Goal: Information Seeking & Learning: Check status

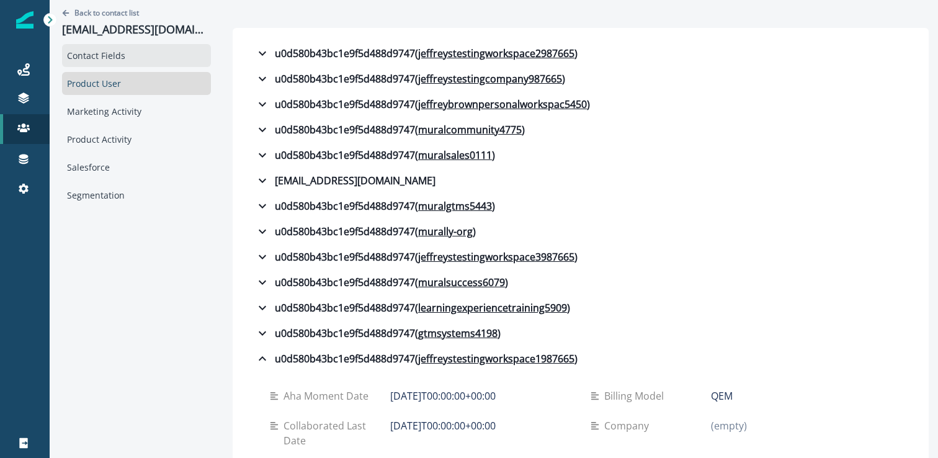
click at [117, 49] on div "Contact Fields" at bounding box center [136, 55] width 149 height 23
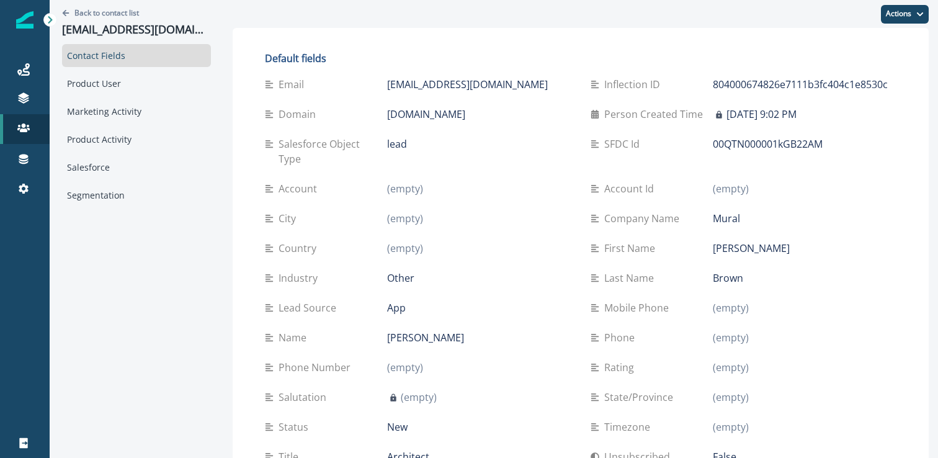
click at [44, 23] on div at bounding box center [50, 20] width 14 height 14
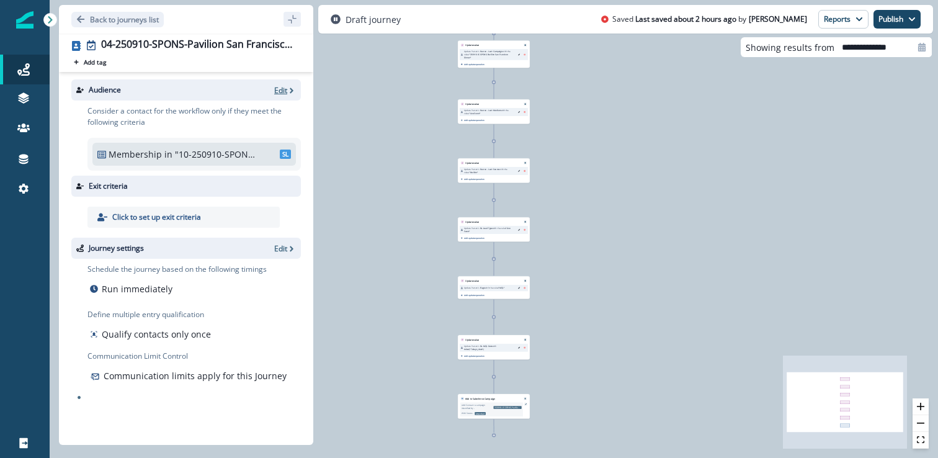
click at [289, 94] on icon "button" at bounding box center [291, 90] width 9 height 9
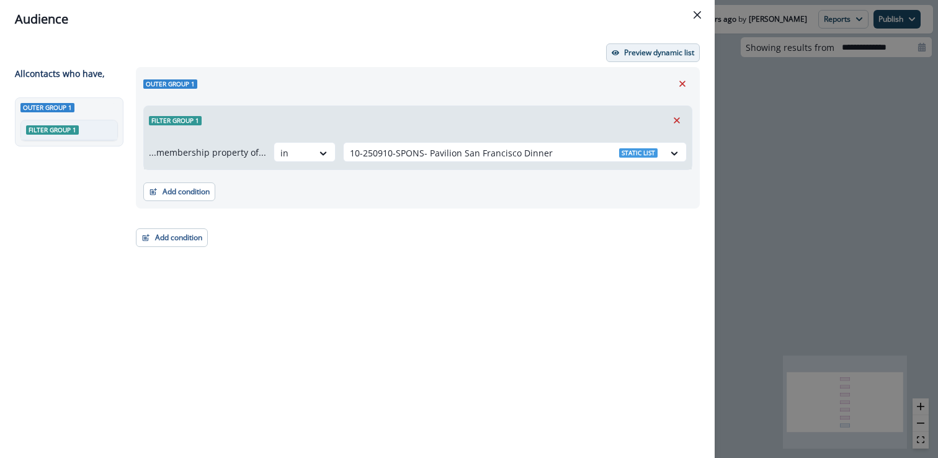
click at [654, 49] on p "Preview dynamic list" at bounding box center [659, 52] width 70 height 9
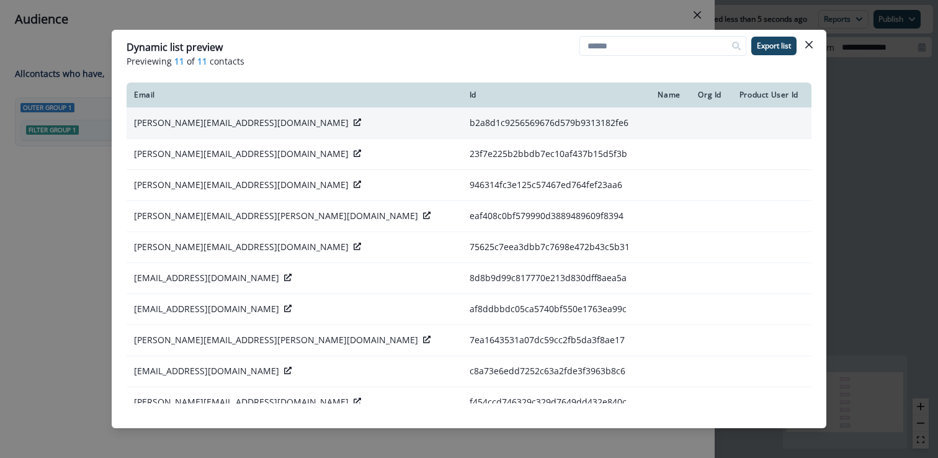
click at [354, 124] on icon at bounding box center [357, 122] width 7 height 7
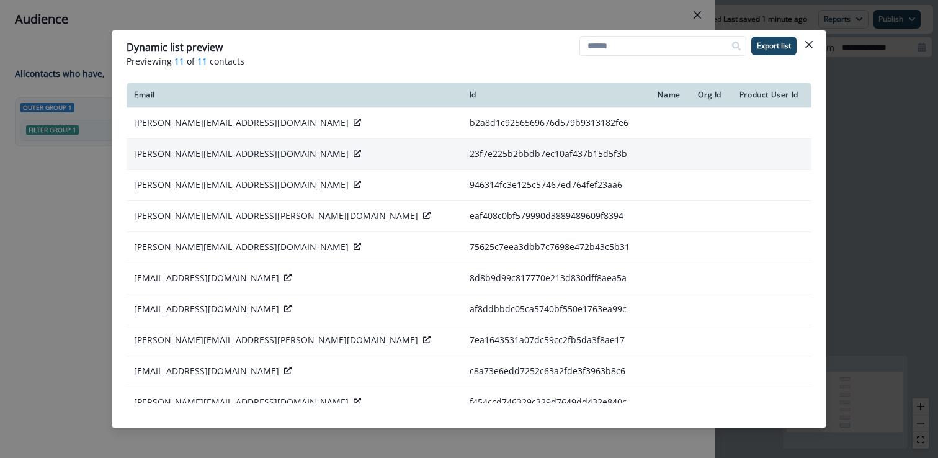
click at [354, 151] on icon at bounding box center [357, 153] width 7 height 7
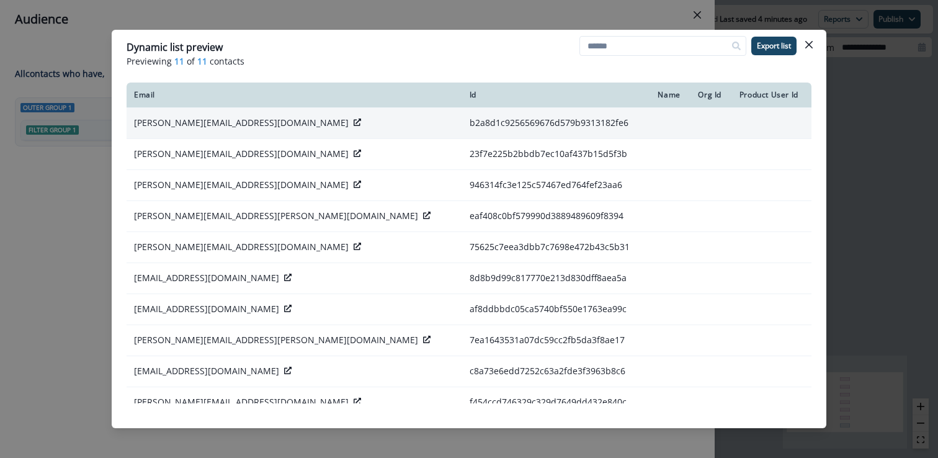
click at [354, 122] on icon at bounding box center [357, 122] width 7 height 7
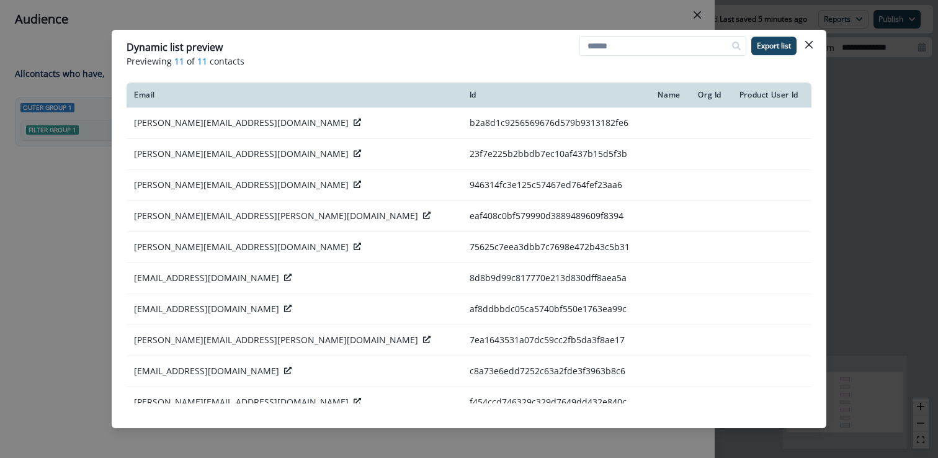
click at [64, 221] on div "Dynamic list preview Previewing 11 of 11 contacts Export list Email Id Name Org…" at bounding box center [469, 229] width 938 height 458
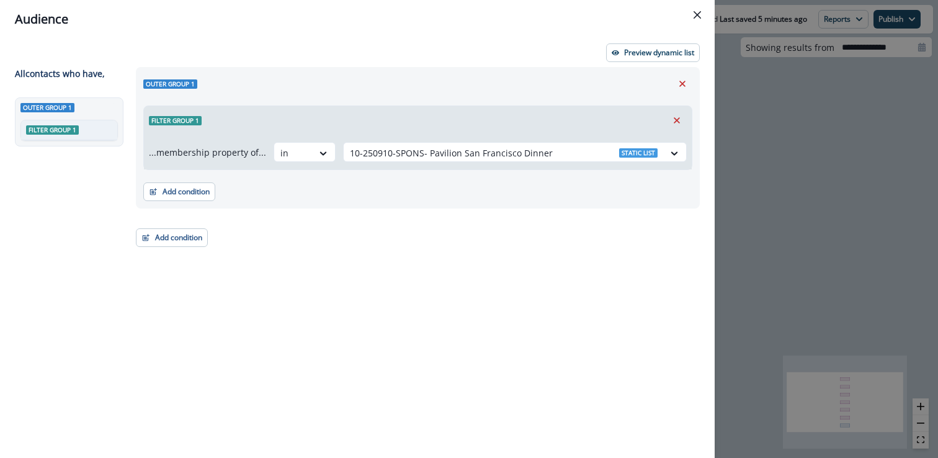
click at [852, 263] on div "Audience Preview dynamic list All contact s who have, Outer group 1 Filter grou…" at bounding box center [469, 229] width 938 height 458
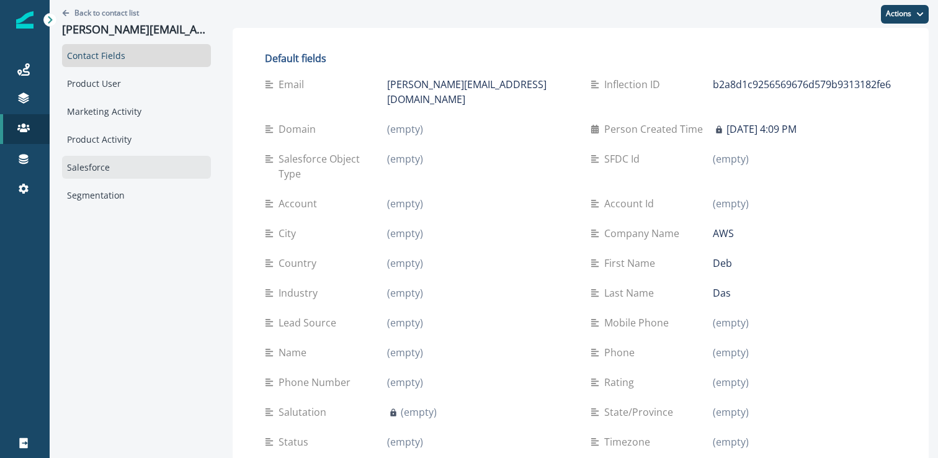
click at [114, 173] on div "Salesforce" at bounding box center [136, 167] width 149 height 23
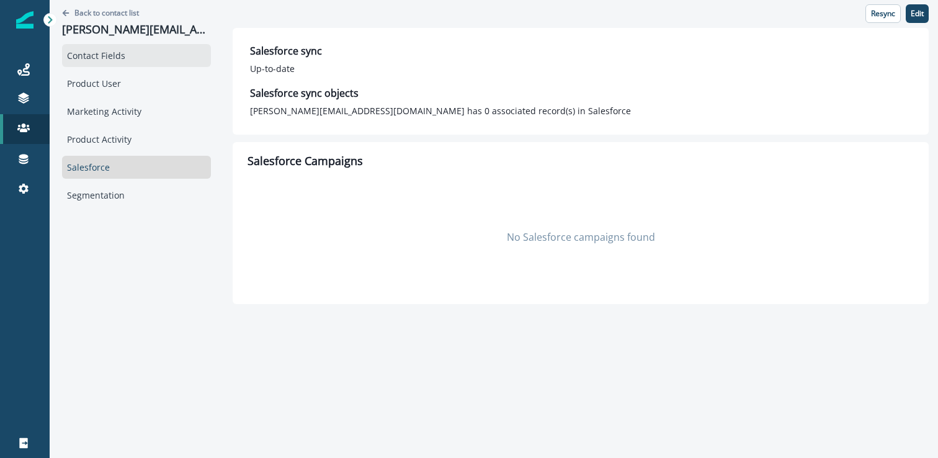
click at [159, 58] on div "Contact Fields" at bounding box center [136, 55] width 149 height 23
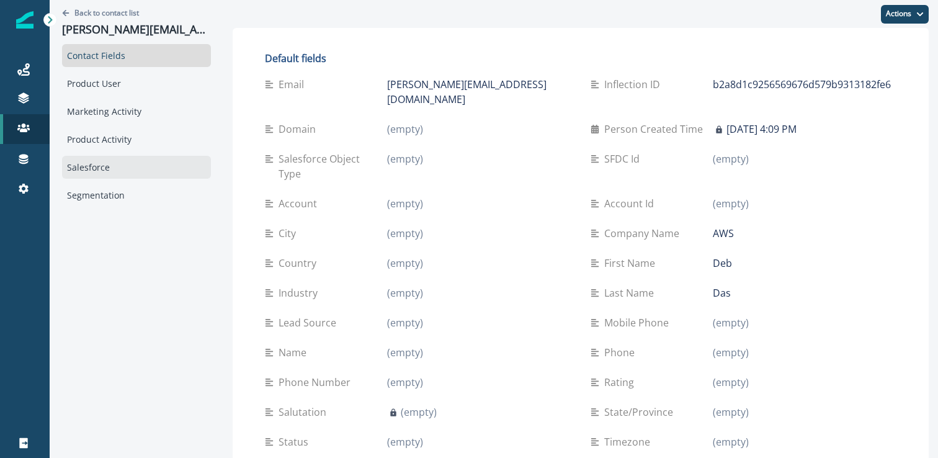
click at [88, 174] on div "Salesforce" at bounding box center [136, 167] width 149 height 23
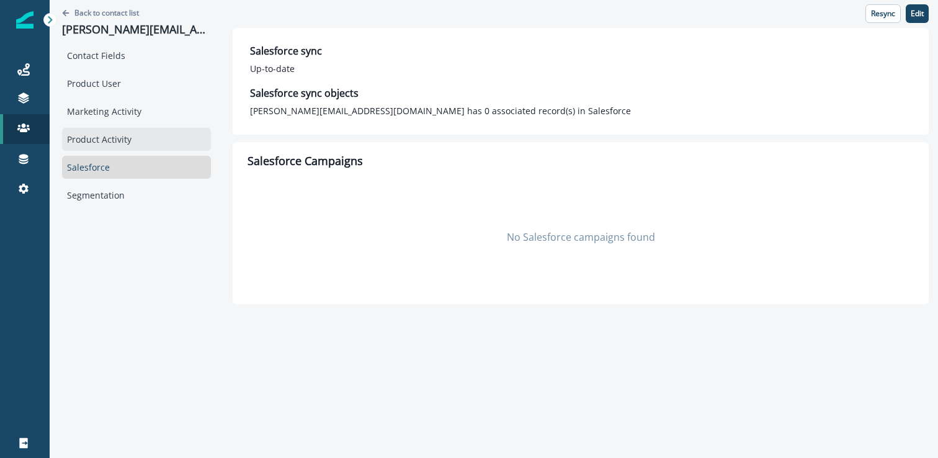
click at [112, 130] on div "Product Activity" at bounding box center [136, 139] width 149 height 23
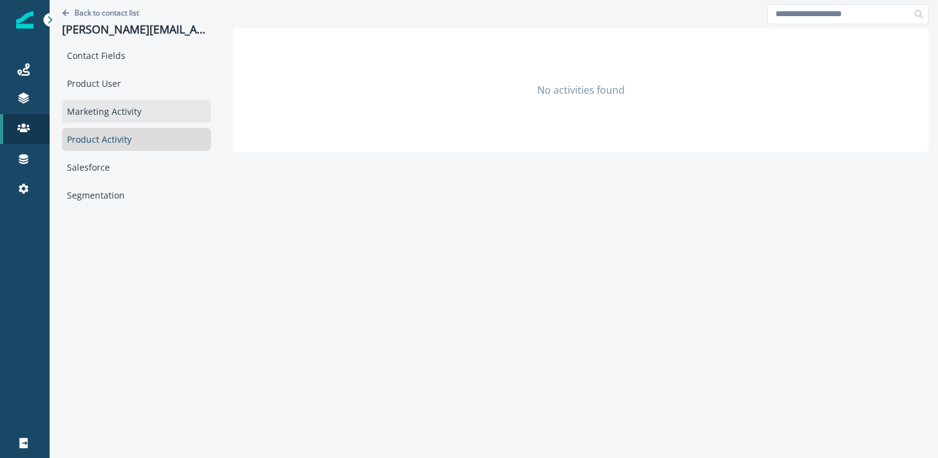
click at [110, 114] on div "Marketing Activity" at bounding box center [136, 111] width 149 height 23
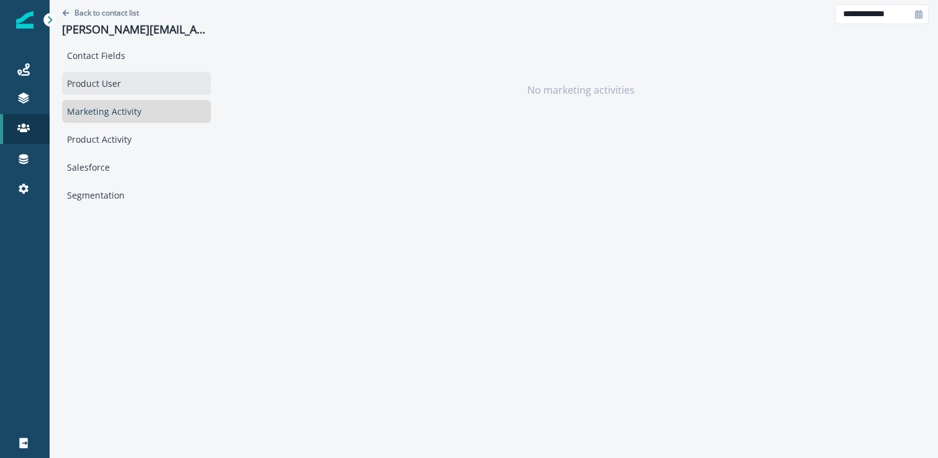
click at [119, 81] on div "Product User" at bounding box center [136, 83] width 149 height 23
click at [112, 112] on div "Marketing Activity" at bounding box center [136, 111] width 149 height 23
click at [118, 56] on div "Contact Fields" at bounding box center [136, 55] width 149 height 23
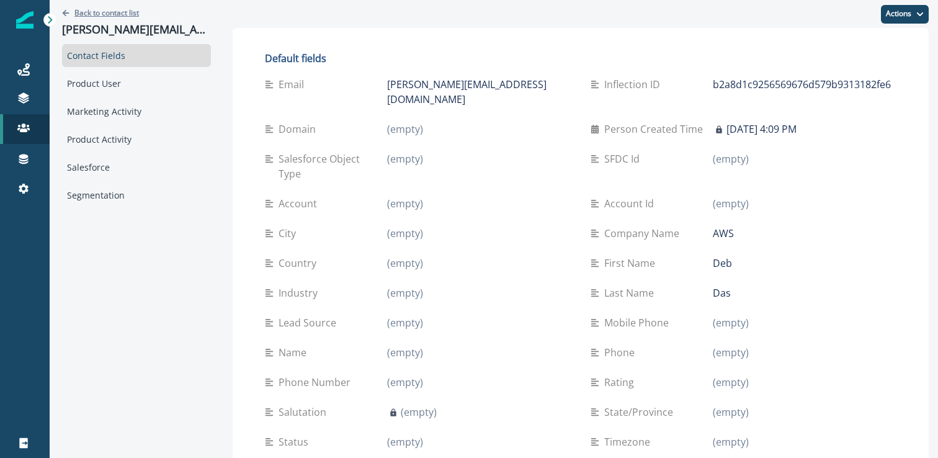
click at [71, 12] on button "Back to contact list" at bounding box center [100, 12] width 77 height 11
click at [482, 87] on p "chriswilson@grasptech.com" at bounding box center [479, 92] width 184 height 30
click at [482, 88] on p "chriswilson@grasptech.com" at bounding box center [479, 92] width 184 height 30
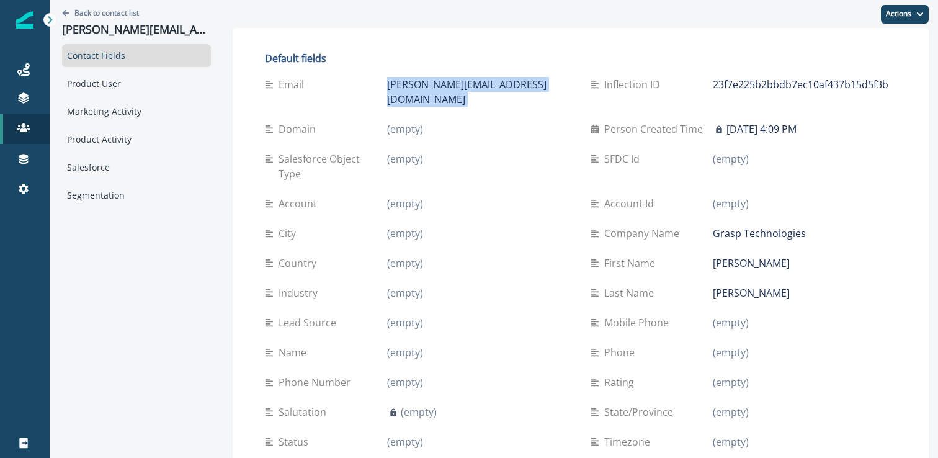
click at [482, 88] on p "chriswilson@grasptech.com" at bounding box center [479, 92] width 184 height 30
copy div "chriswilson@grasptech.com"
click at [514, 263] on div "Country (empty)" at bounding box center [418, 263] width 306 height 30
click at [88, 13] on p "Back to contact list" at bounding box center [106, 12] width 65 height 11
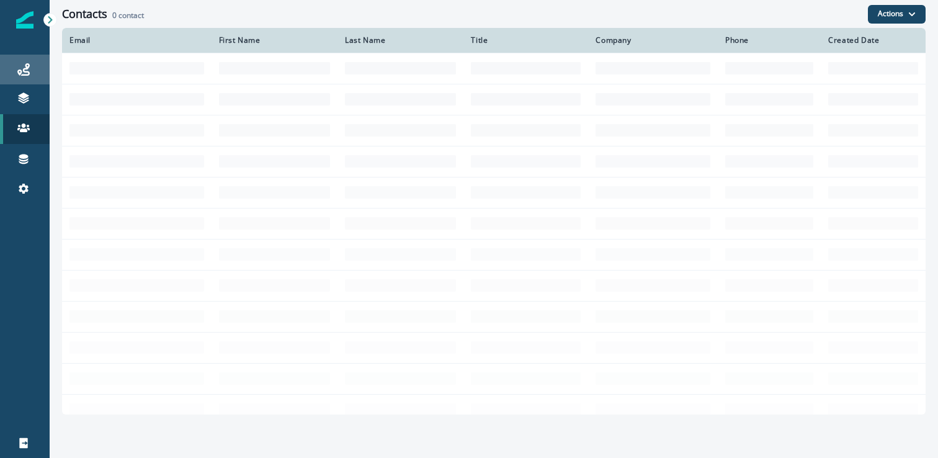
click at [30, 78] on link "Journeys" at bounding box center [25, 70] width 50 height 30
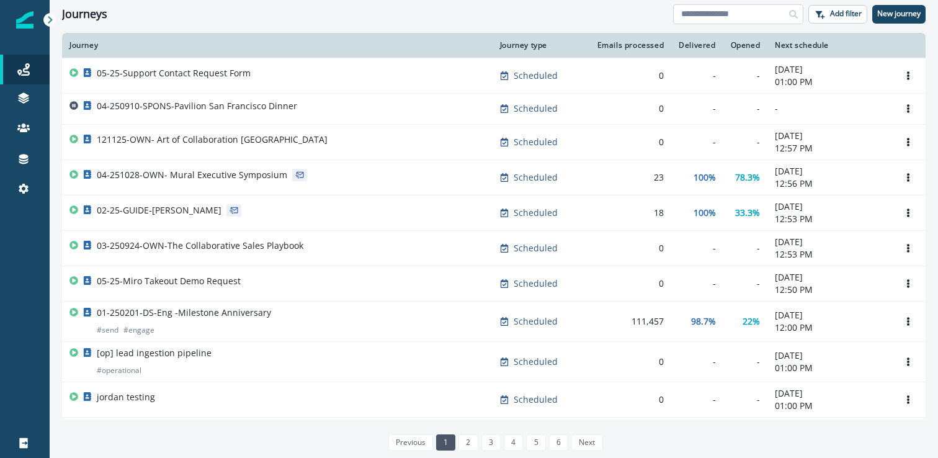
click at [709, 21] on input at bounding box center [738, 14] width 130 height 20
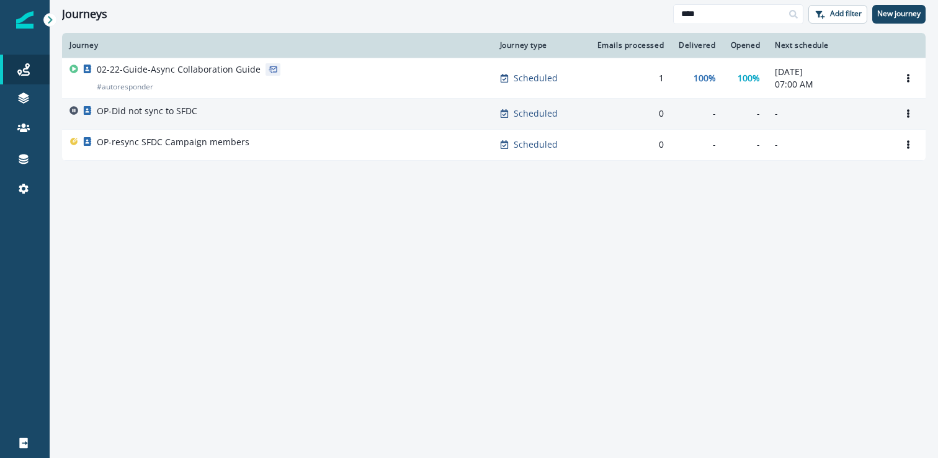
type input "****"
click at [169, 112] on p "OP-Did not sync to SFDC" at bounding box center [147, 111] width 101 height 12
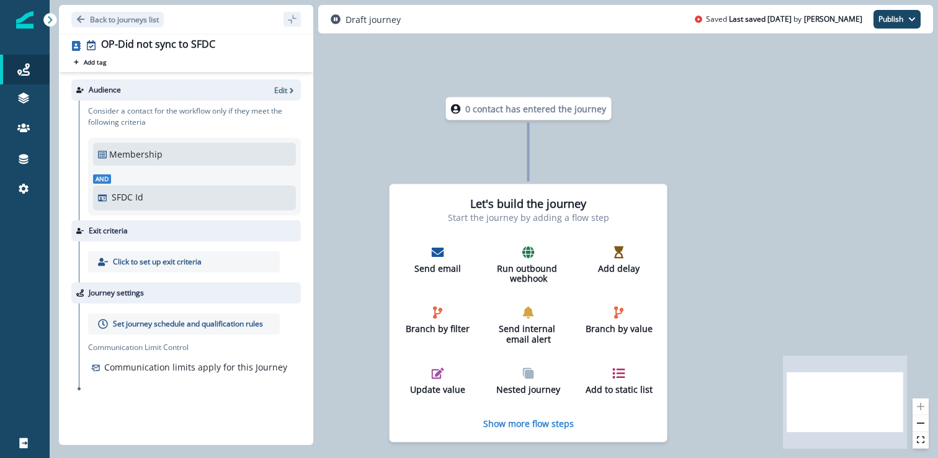
click at [284, 82] on div "Audience Edit" at bounding box center [186, 89] width 230 height 21
click at [284, 89] on p "Edit" at bounding box center [280, 90] width 13 height 11
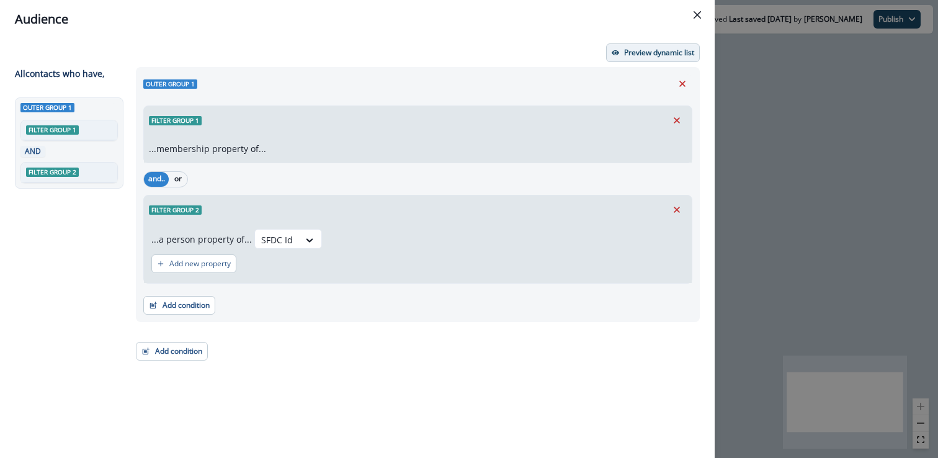
click at [637, 49] on p "Preview dynamic list" at bounding box center [659, 52] width 70 height 9
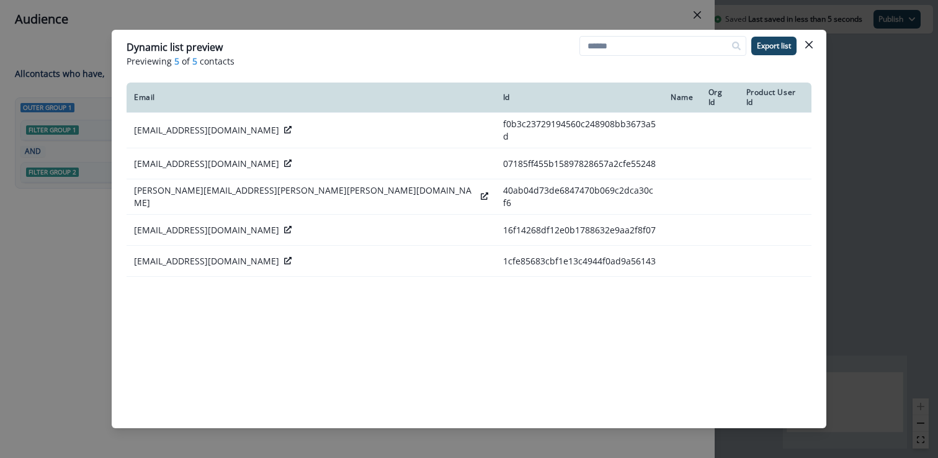
click at [451, 29] on div "Dynamic list preview Previewing 5 of 5 contacts Export list Email Id Name Org I…" at bounding box center [469, 229] width 938 height 458
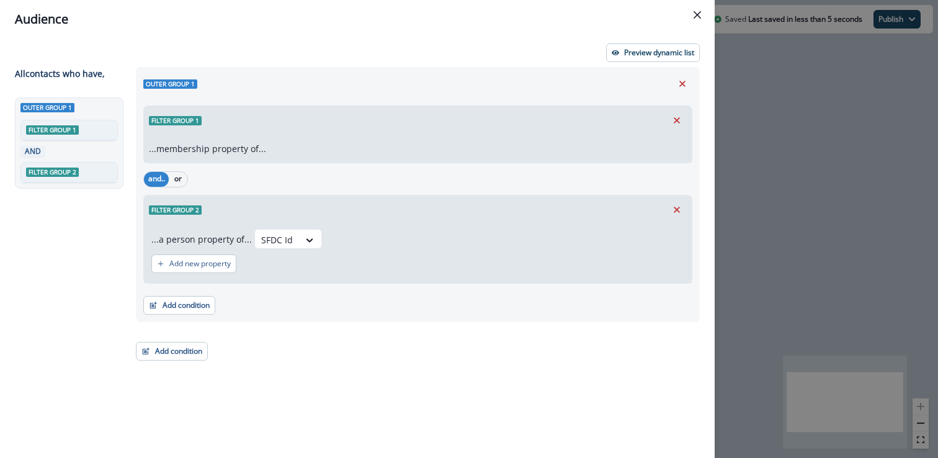
click at [868, 189] on div "Audience Preview dynamic list All contact s who have, Outer group 1 Filter grou…" at bounding box center [469, 229] width 938 height 458
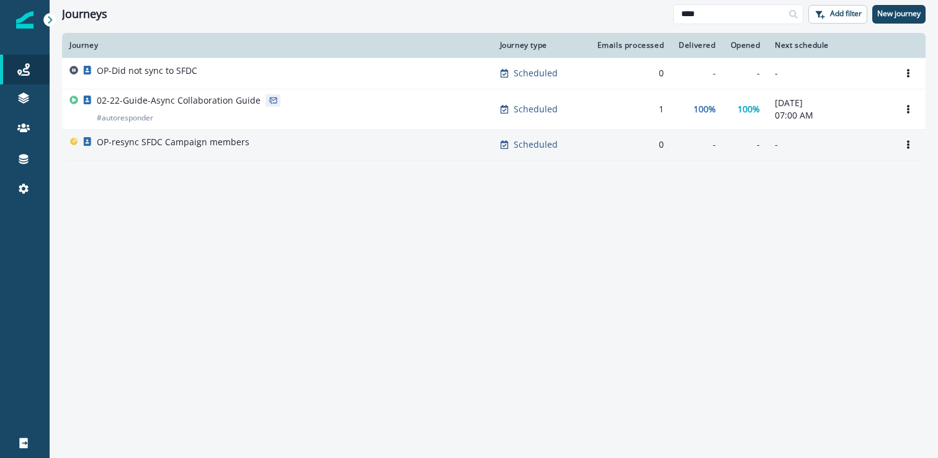
click at [195, 146] on p "OP-resync SFDC Campaign members" at bounding box center [173, 142] width 153 height 12
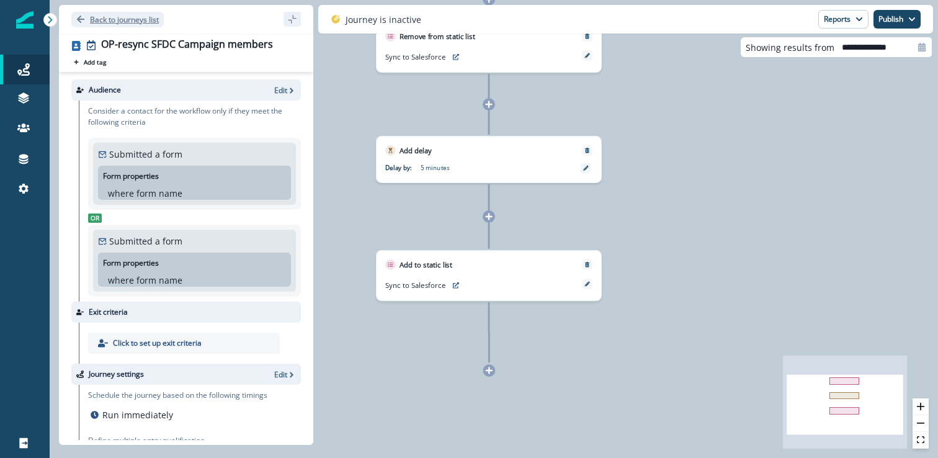
click at [96, 21] on p "Back to journeys list" at bounding box center [124, 19] width 69 height 11
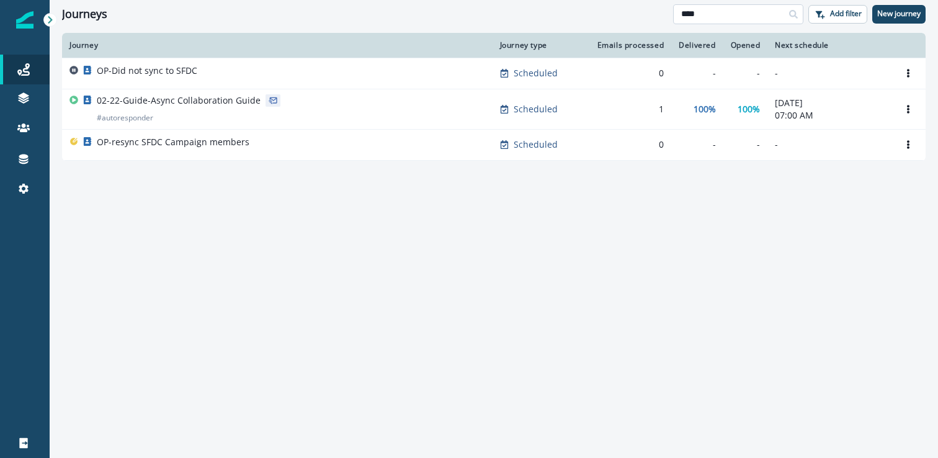
click at [714, 12] on input "****" at bounding box center [738, 14] width 130 height 20
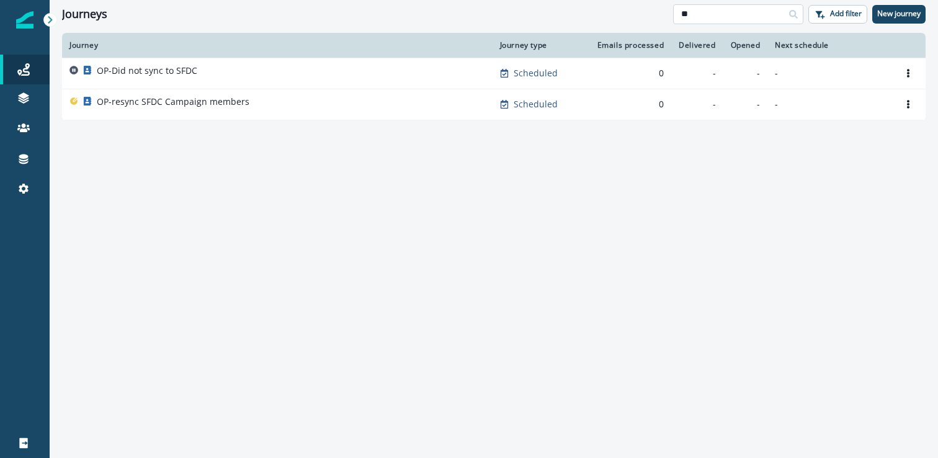
type input "*"
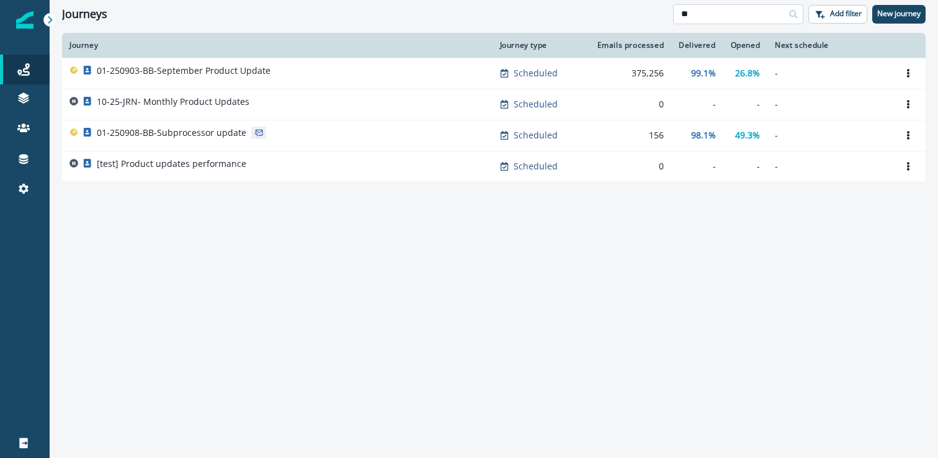
type input "*"
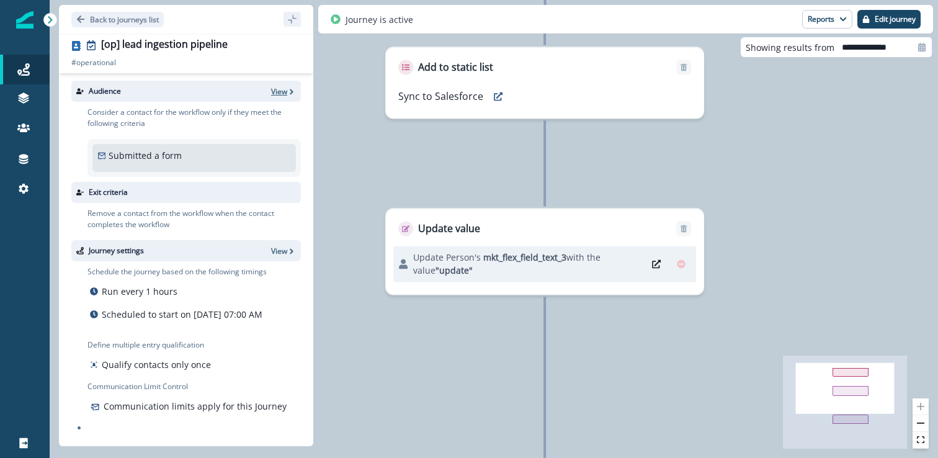
click at [285, 90] on p "View" at bounding box center [279, 91] width 16 height 11
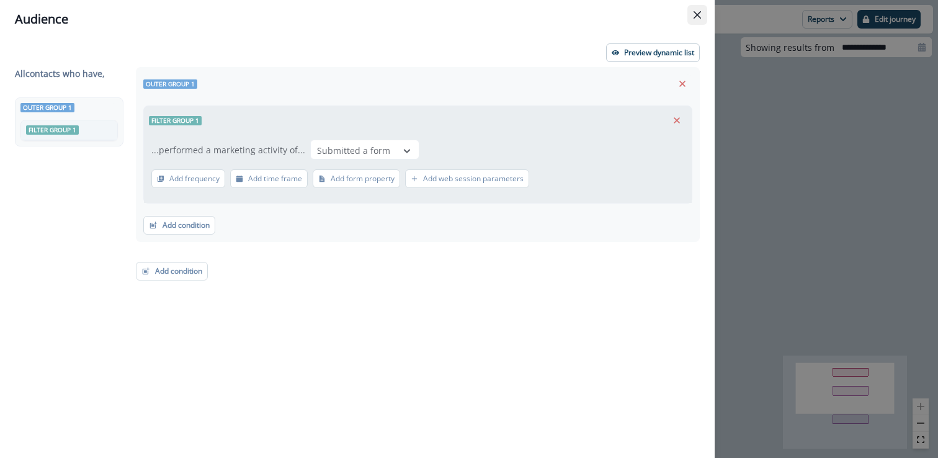
click at [699, 17] on icon "Close" at bounding box center [697, 14] width 7 height 7
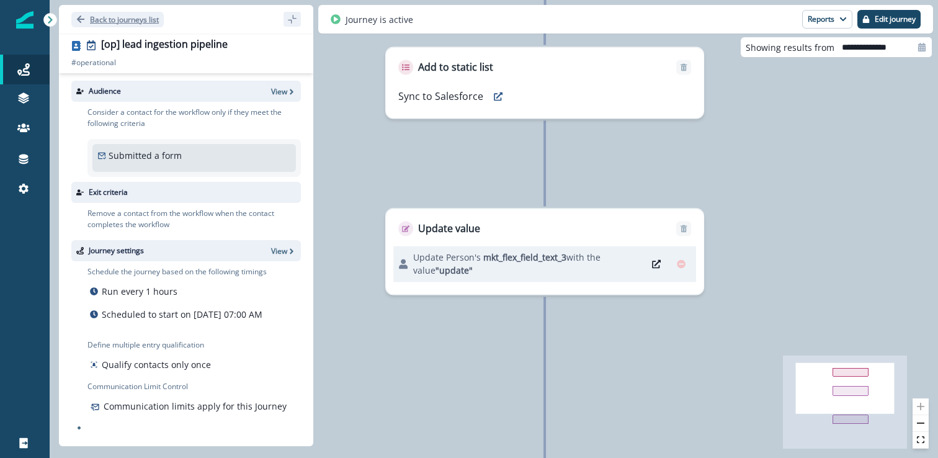
click at [124, 14] on p "Back to journeys list" at bounding box center [124, 19] width 69 height 11
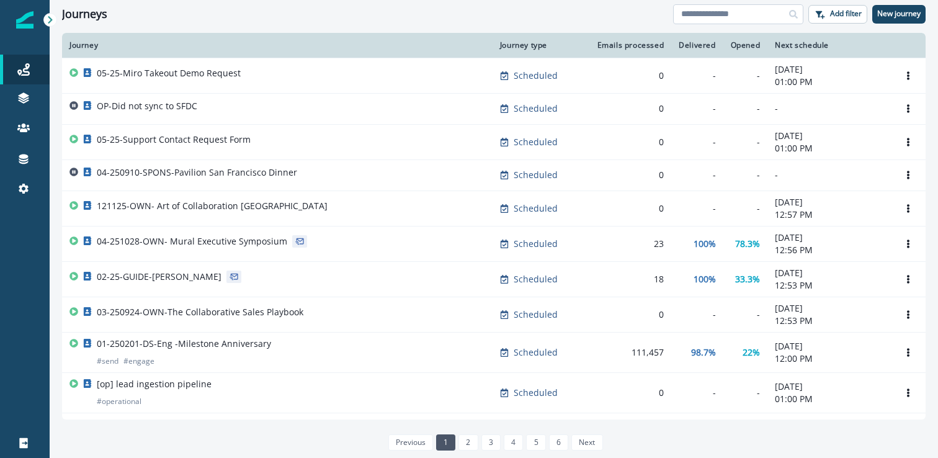
click at [745, 24] on input at bounding box center [738, 14] width 130 height 20
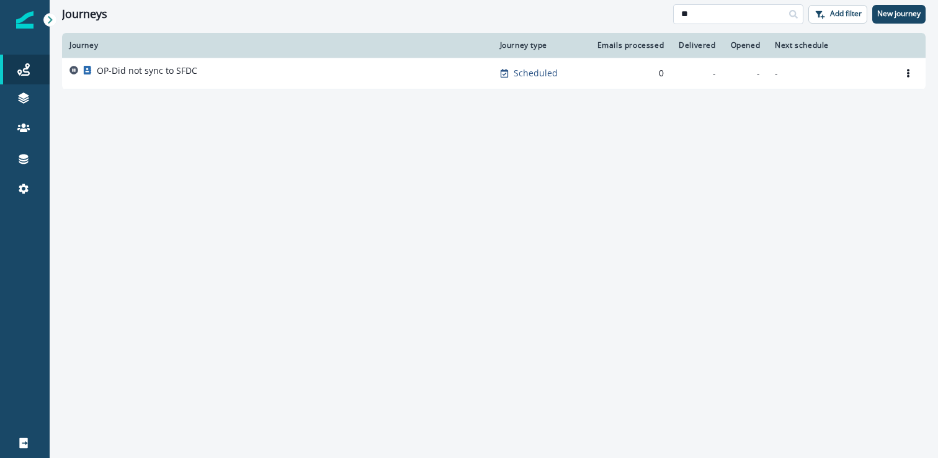
type input "*"
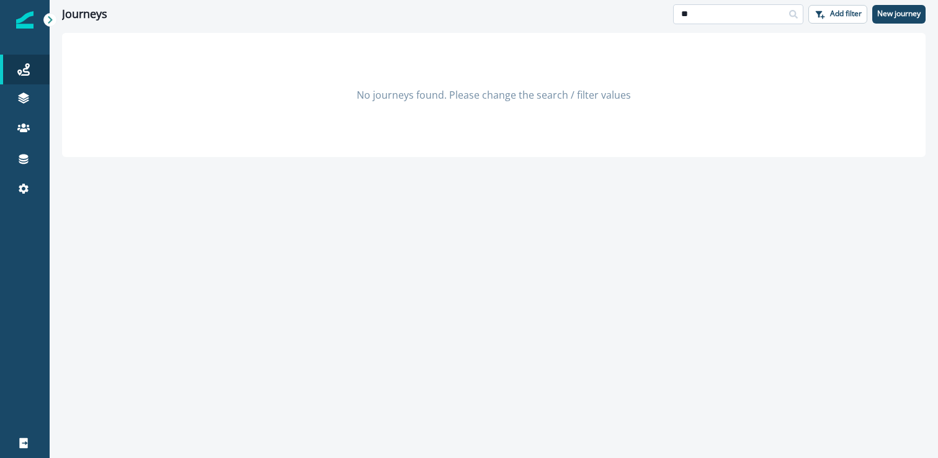
type input "*"
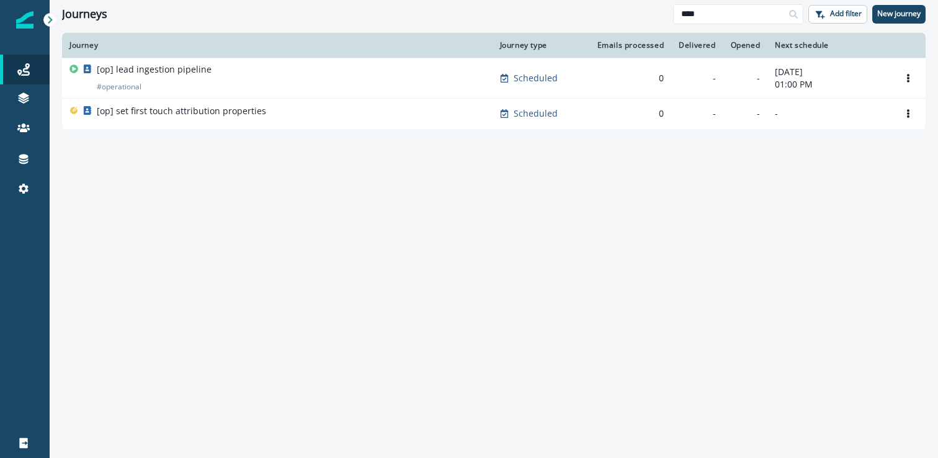
type input "****"
click at [246, 86] on div "[op] lead ingestion pipeline # operational" at bounding box center [278, 78] width 416 height 30
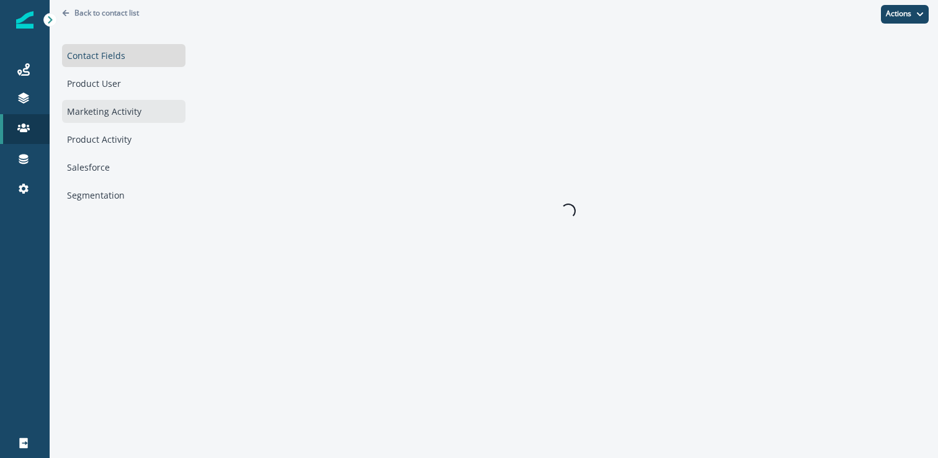
click at [83, 109] on div "Marketing Activity" at bounding box center [124, 111] width 124 height 23
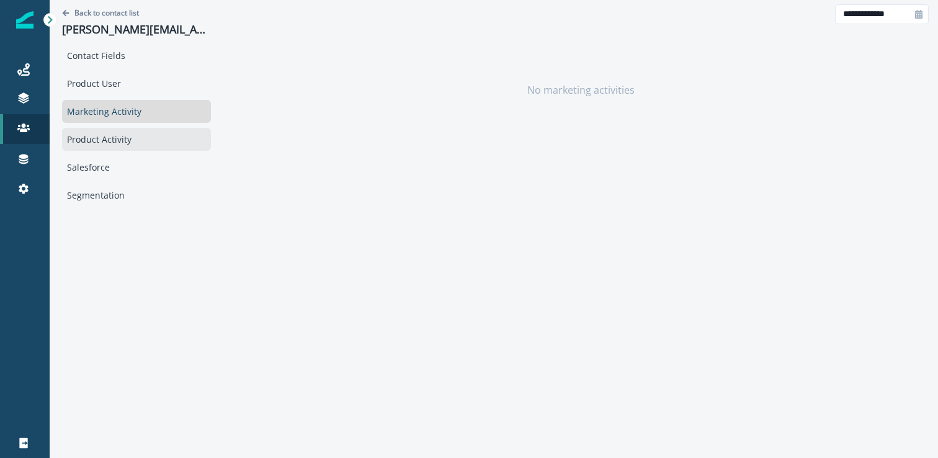
click at [106, 138] on div "Product Activity" at bounding box center [136, 139] width 149 height 23
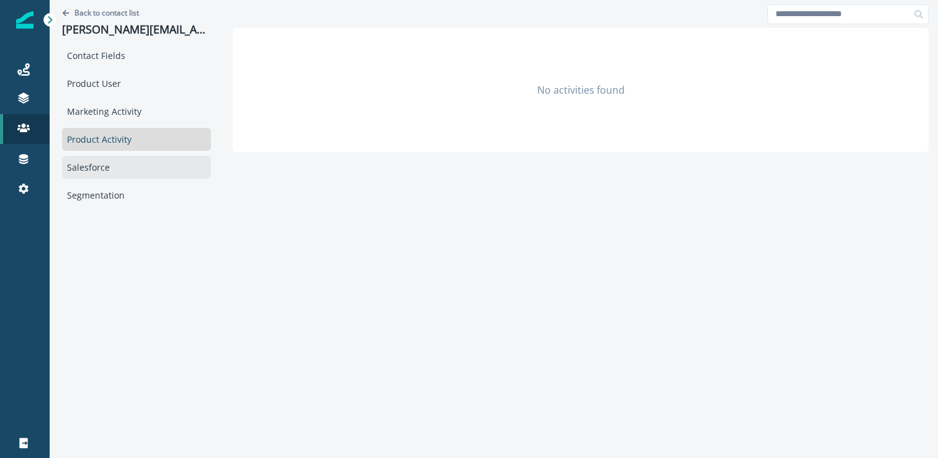
click at [102, 170] on div "Salesforce" at bounding box center [136, 167] width 149 height 23
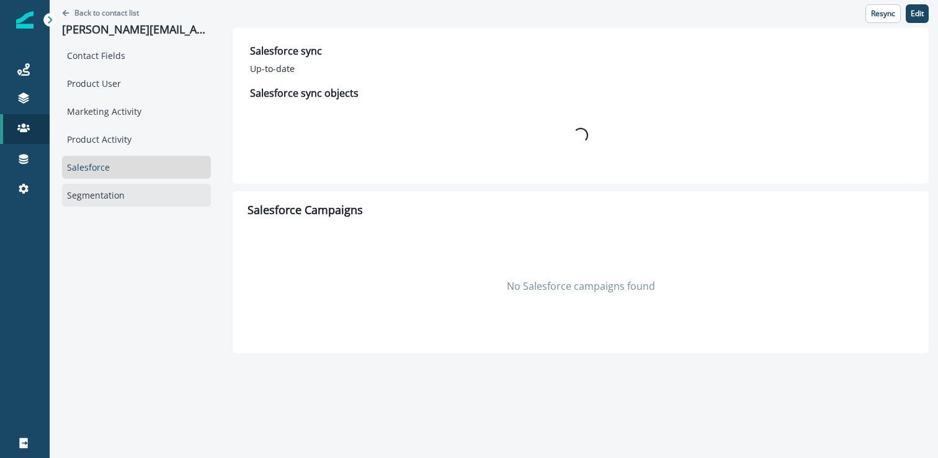
click at [114, 202] on div "Segmentation" at bounding box center [136, 195] width 149 height 23
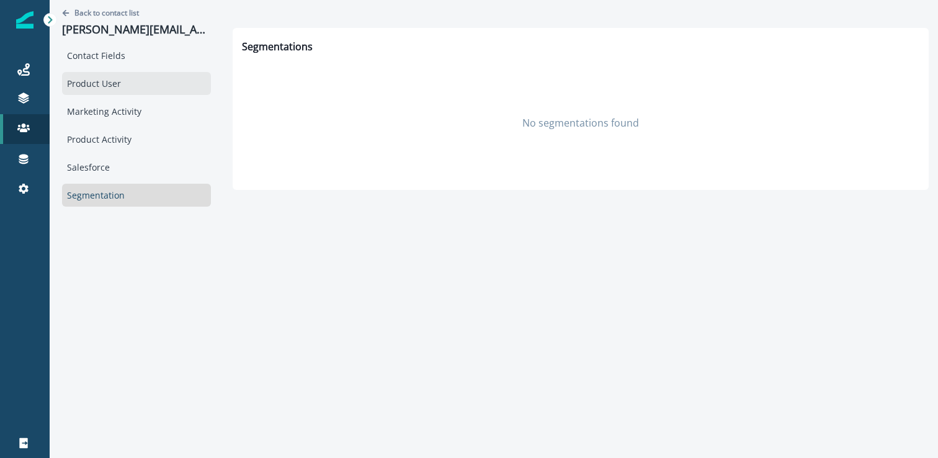
click at [142, 92] on div "Product User" at bounding box center [136, 83] width 149 height 23
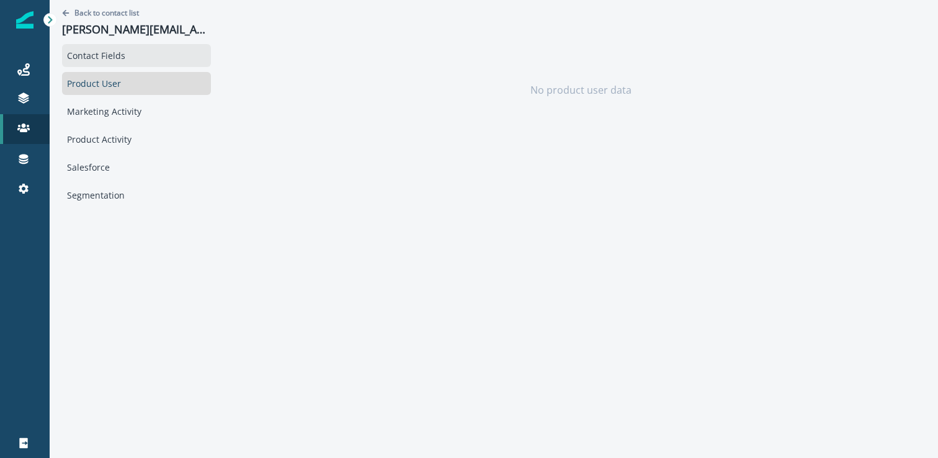
click at [128, 60] on div "Contact Fields" at bounding box center [136, 55] width 149 height 23
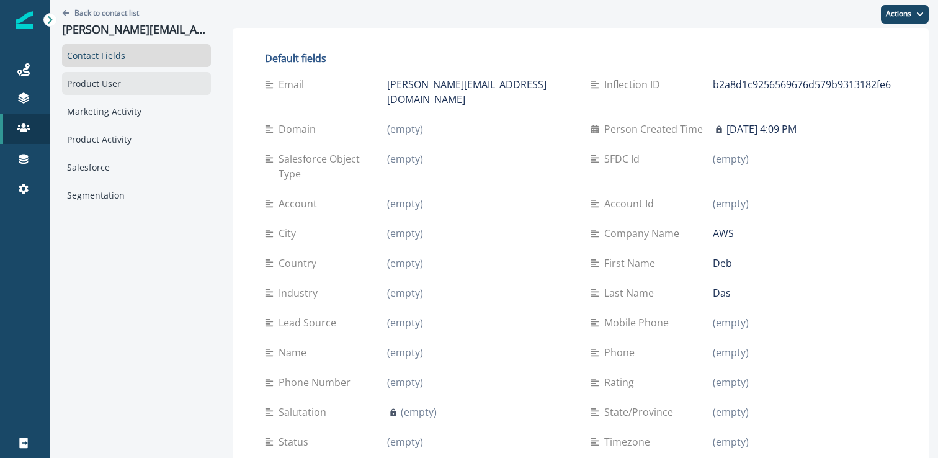
click at [145, 75] on div "Product User" at bounding box center [136, 83] width 149 height 23
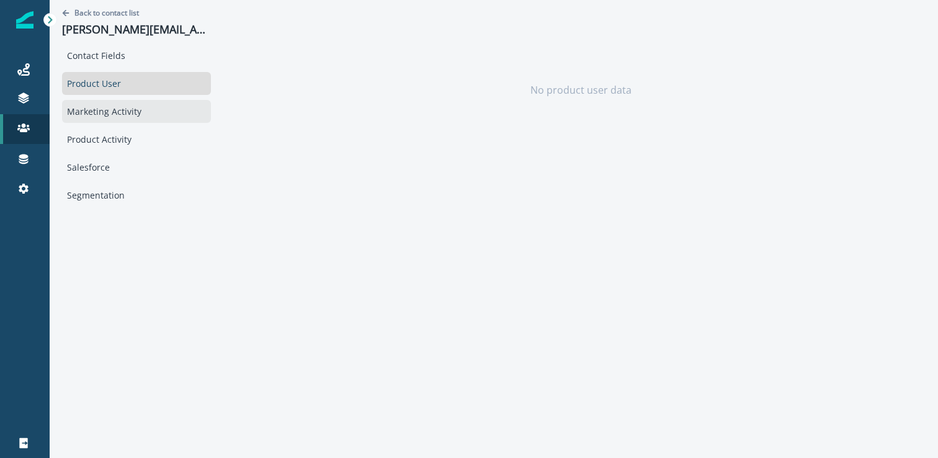
click at [145, 102] on div "Marketing Activity" at bounding box center [136, 111] width 149 height 23
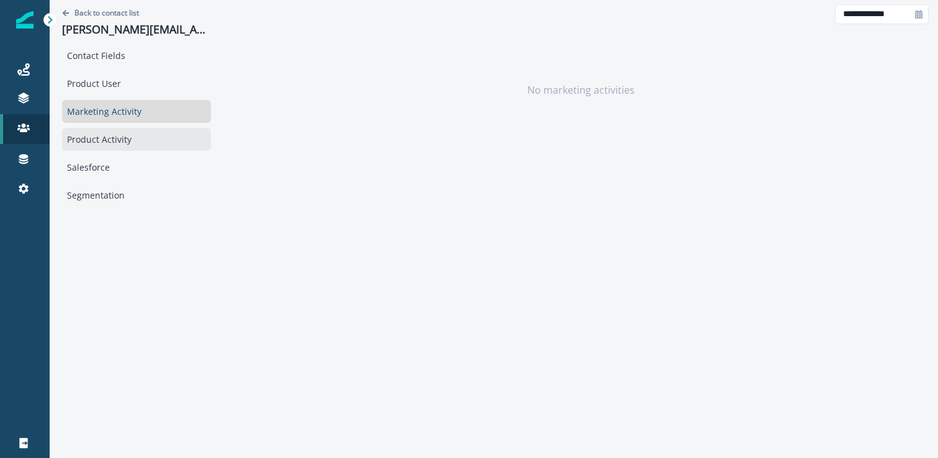
click at [140, 138] on div "Product Activity" at bounding box center [136, 139] width 149 height 23
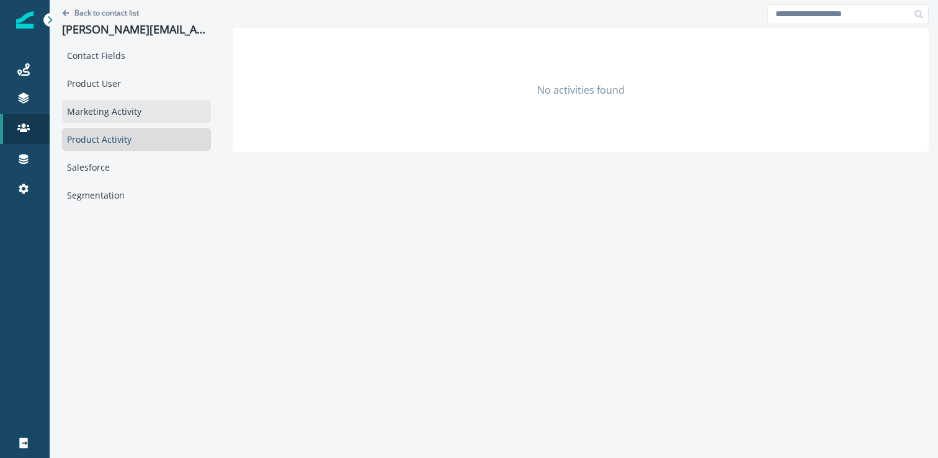
click at [140, 117] on div "Marketing Activity" at bounding box center [136, 111] width 149 height 23
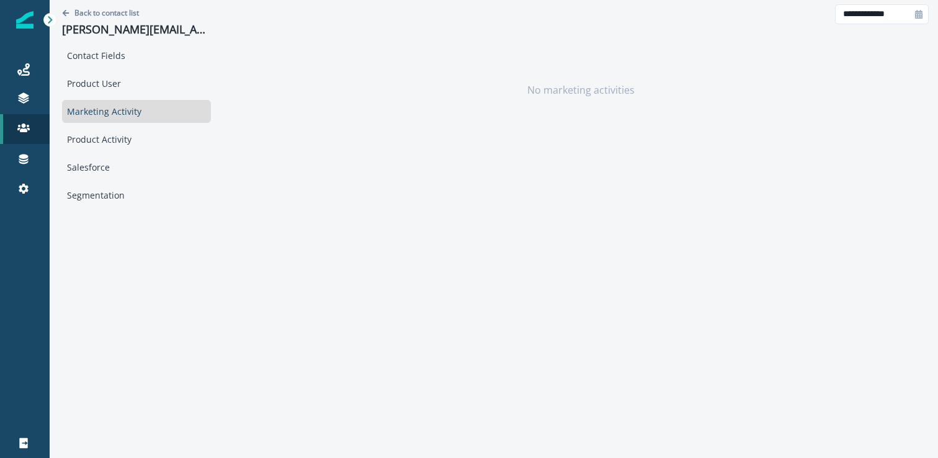
click at [921, 10] on icon at bounding box center [919, 14] width 9 height 9
select select "*"
select select "****"
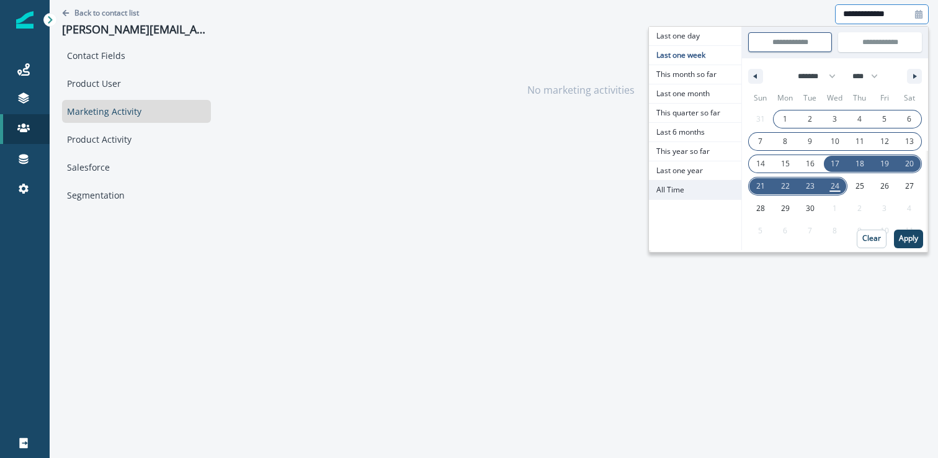
click at [701, 192] on span "All Time" at bounding box center [695, 190] width 92 height 19
type input "********"
type input "**********"
select select "**"
select select "****"
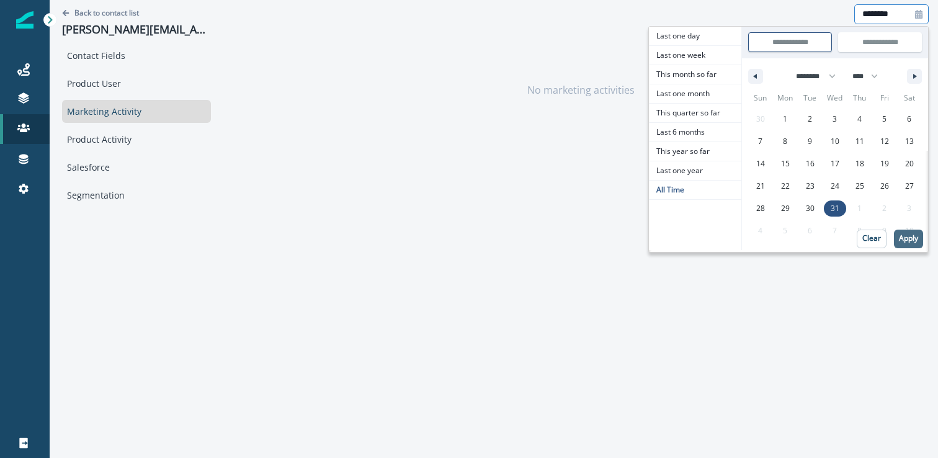
click at [914, 238] on p "Apply" at bounding box center [908, 238] width 19 height 9
